Goal: Task Accomplishment & Management: Manage account settings

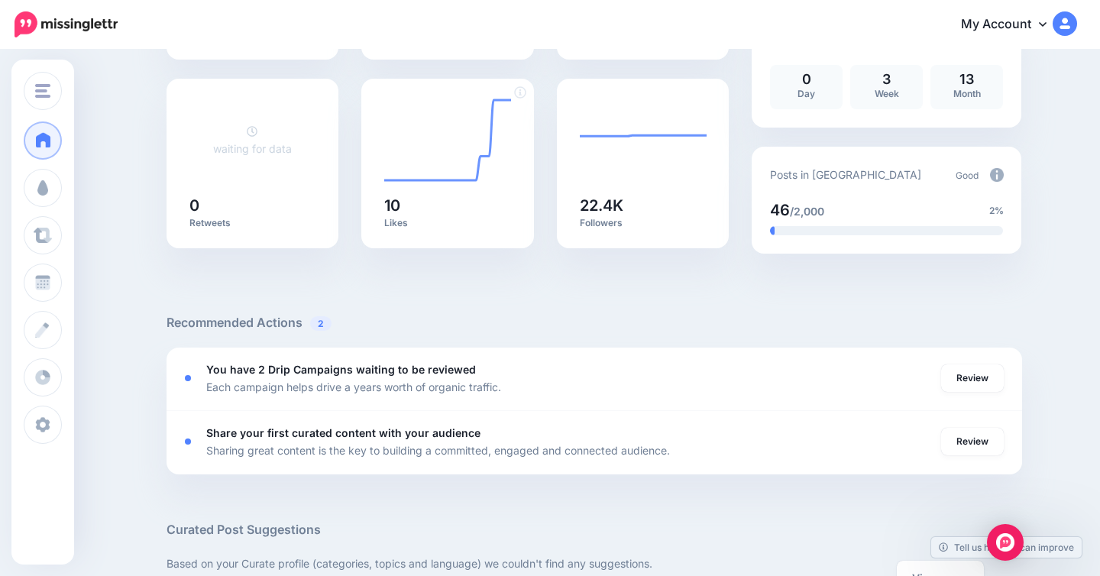
scroll to position [303, 0]
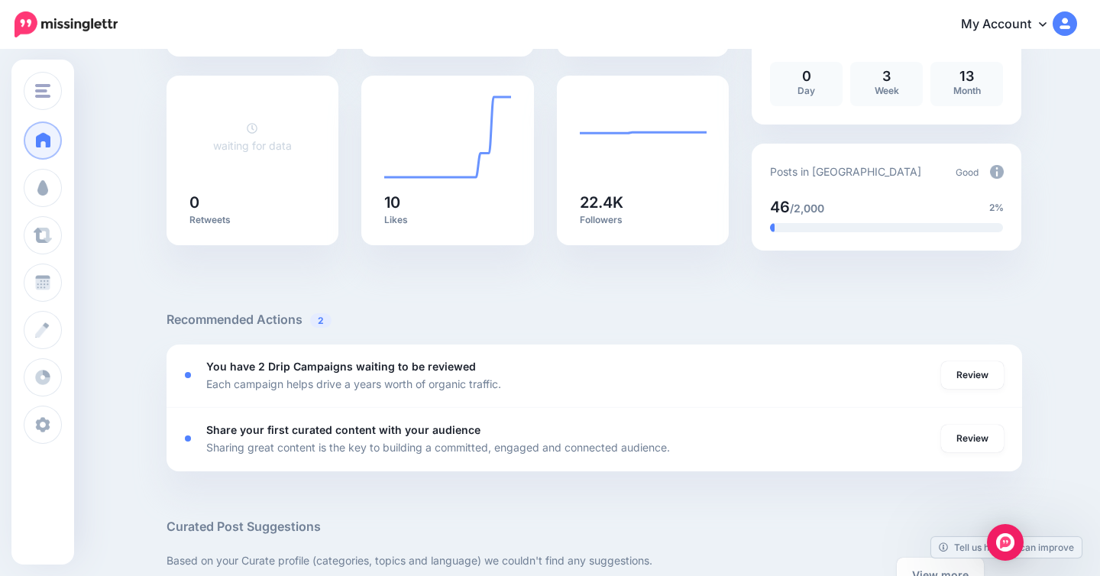
click at [806, 197] on div "46 /2,000" at bounding box center [797, 207] width 54 height 21
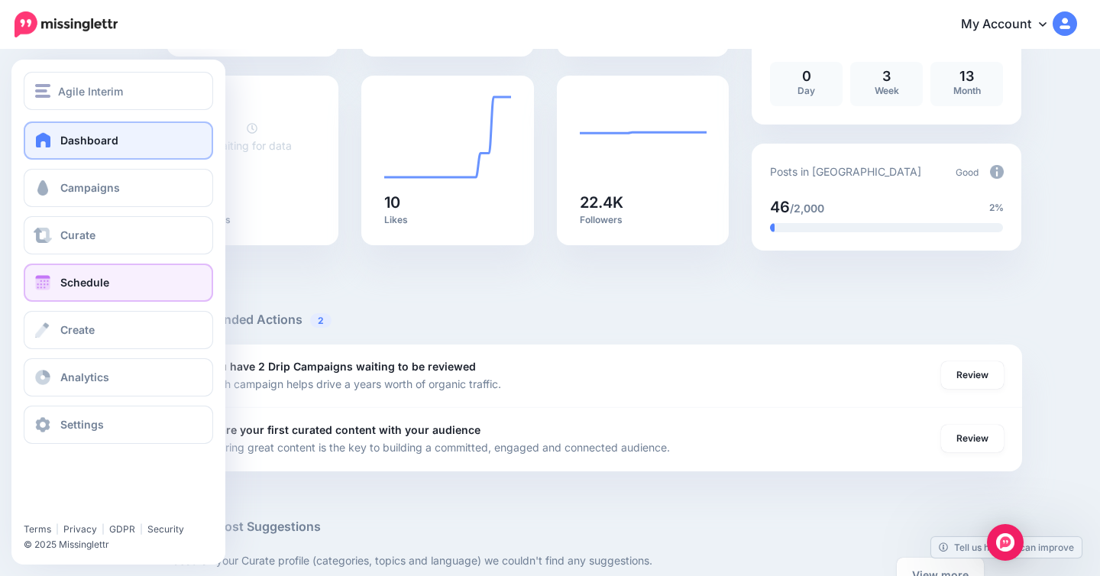
click at [78, 277] on span "Schedule" at bounding box center [84, 282] width 49 height 13
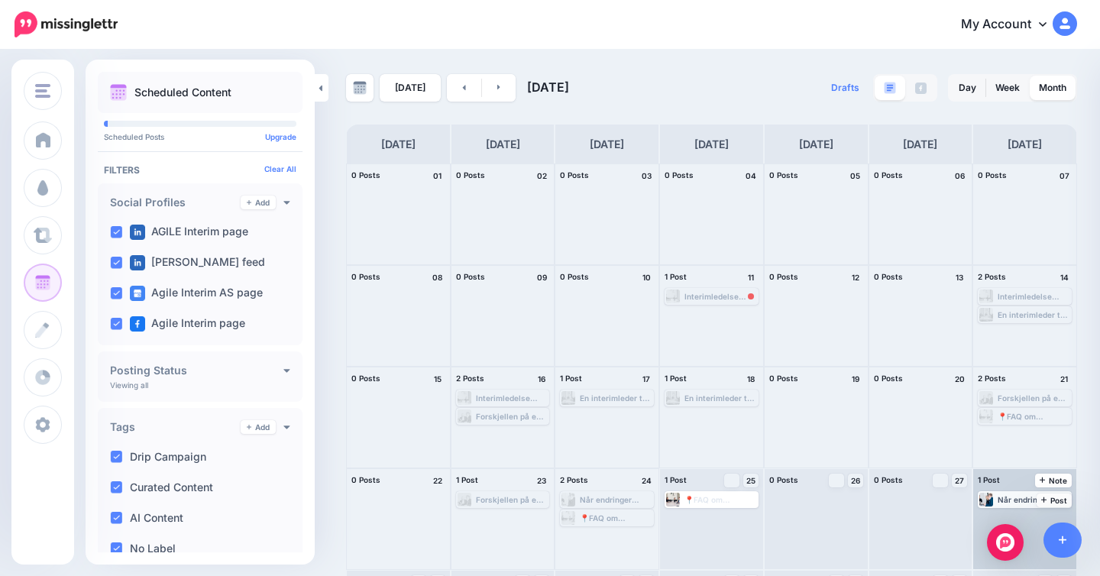
click at [1043, 499] on icon at bounding box center [1044, 500] width 6 height 8
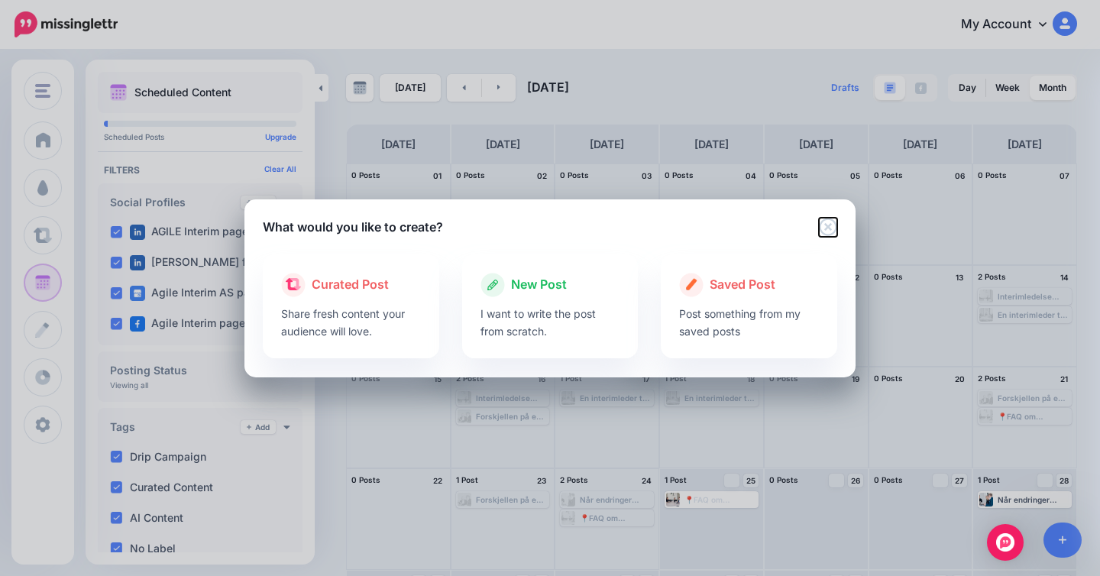
click at [824, 225] on icon "Close" at bounding box center [828, 227] width 18 height 18
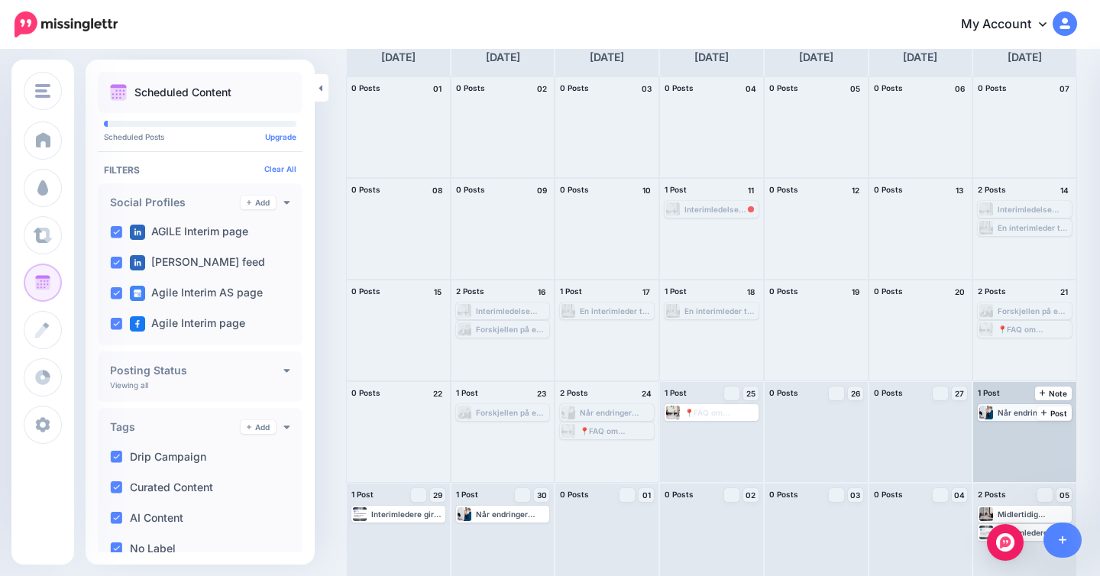
scroll to position [95, 0]
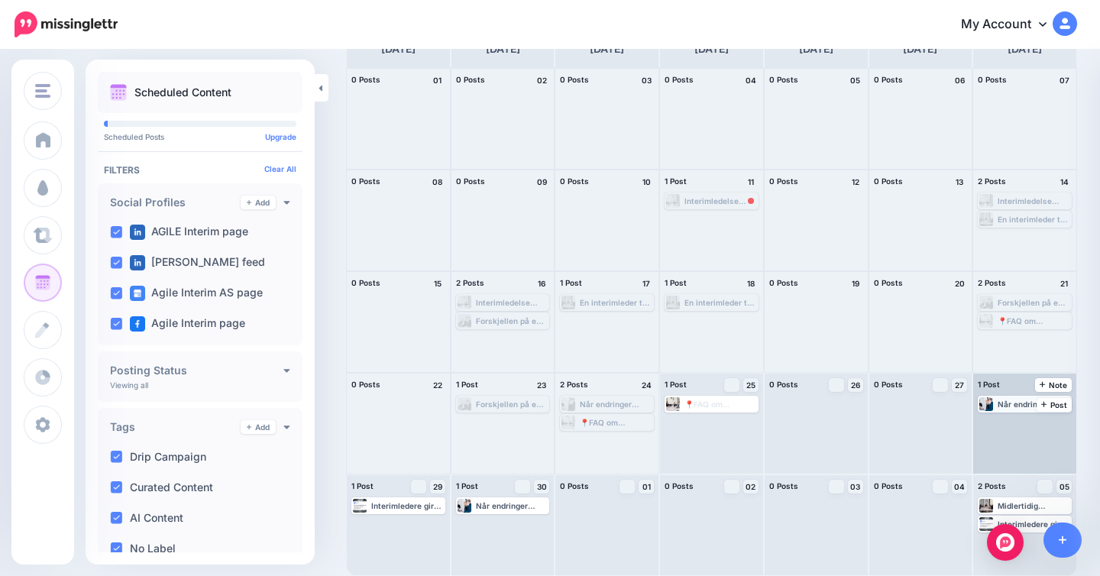
click at [1006, 403] on div "Når endringer haster, er interimledelse den raskeste veien til resultater. ⏱️ 👉…" at bounding box center [1034, 403] width 73 height 9
click at [1060, 421] on icon "button" at bounding box center [1059, 422] width 9 height 9
click at [997, 423] on img at bounding box center [994, 423] width 8 height 8
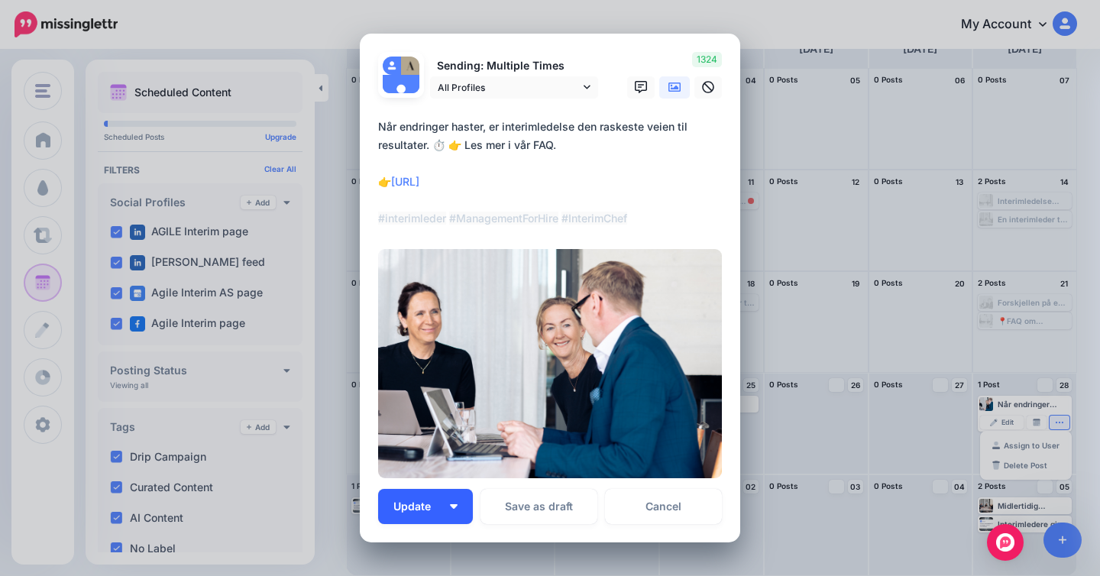
click at [458, 506] on button "Update" at bounding box center [425, 506] width 95 height 35
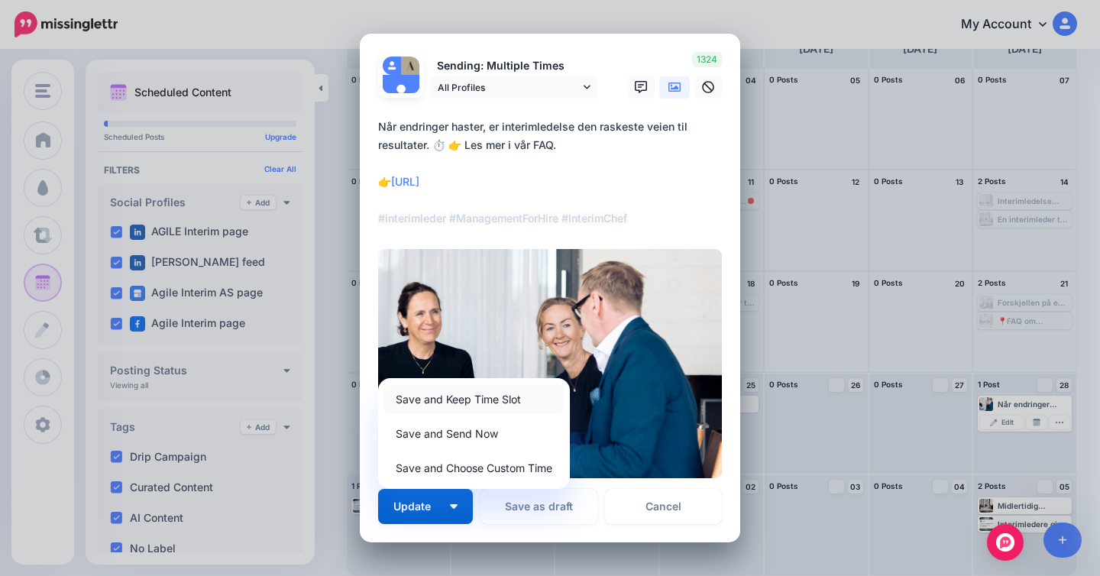
click at [484, 396] on link "Save and Keep Time Slot" at bounding box center [473, 399] width 179 height 30
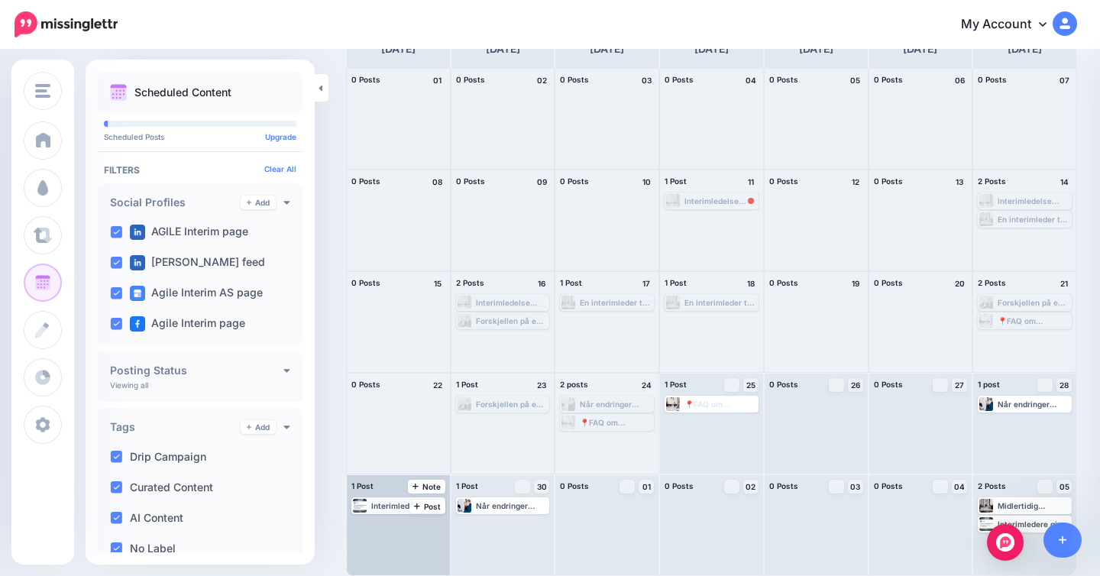
click at [388, 505] on div "Interimledere gir bedrifter fleksibilitet og objektiv innsikt. 🔑 Les mer i FAQ-…" at bounding box center [407, 505] width 73 height 9
click at [368, 524] on img at bounding box center [368, 524] width 8 height 8
